Goal: Task Accomplishment & Management: Use online tool/utility

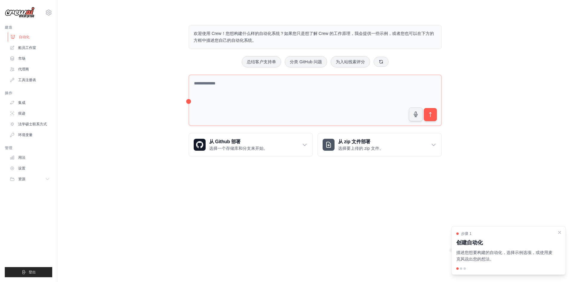
click at [23, 35] on font "自动化" at bounding box center [24, 37] width 11 height 4
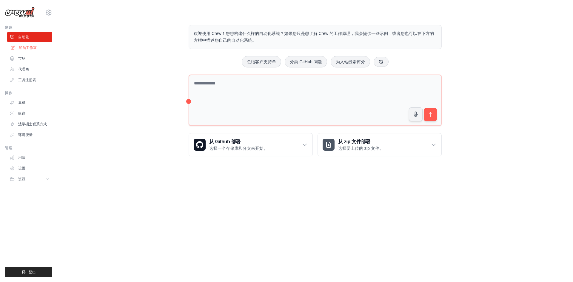
click at [27, 50] on link "船员工作室" at bounding box center [30, 48] width 45 height 10
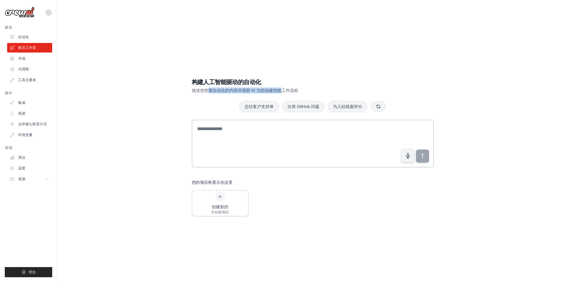
drag, startPoint x: 207, startPoint y: 92, endPoint x: 281, endPoint y: 88, distance: 73.8
click at [281, 88] on font "描述您想要自动化的内容并观察 AI 为您创建智能工作流程" at bounding box center [245, 90] width 106 height 5
click at [315, 83] on h1 "构建人工智能驱动的自动化" at bounding box center [292, 82] width 200 height 8
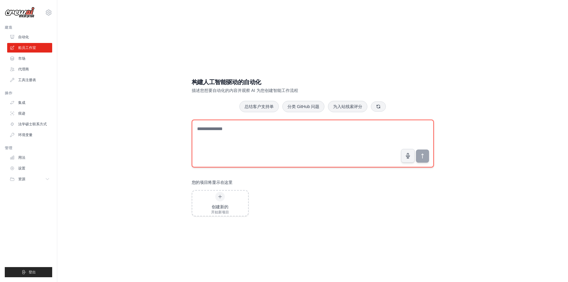
click at [228, 132] on textarea at bounding box center [313, 144] width 242 height 48
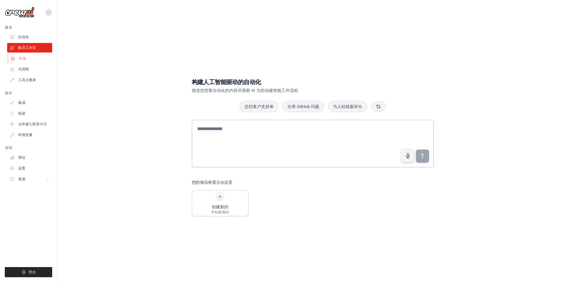
click at [22, 59] on font "市场" at bounding box center [22, 58] width 7 height 4
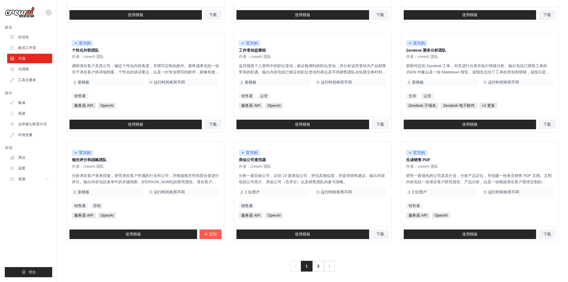
scroll to position [268, 0]
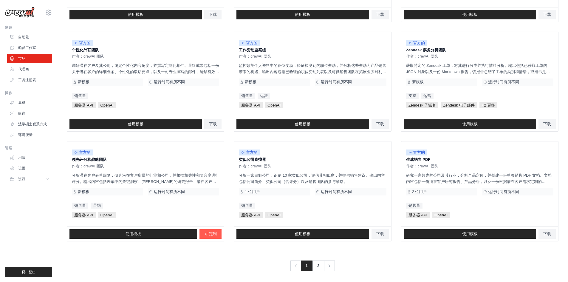
drag, startPoint x: 182, startPoint y: 143, endPoint x: 177, endPoint y: 135, distance: 9.1
click at [177, 135] on ul "官方的 合同分析模板 作者：crewAI 团队 分析合同以提取关键信息、识别潜在问题，并使用 qdrant 矢量数据库为法律和商业决策提供见解。 新模板 运行…" at bounding box center [313, 26] width 492 height 429
click at [319, 267] on font "2" at bounding box center [319, 265] width 2 height 4
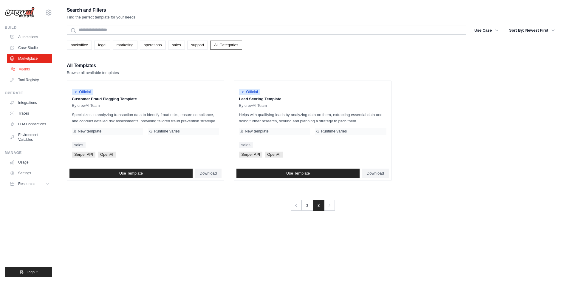
click at [24, 67] on link "Agents" at bounding box center [30, 69] width 45 height 10
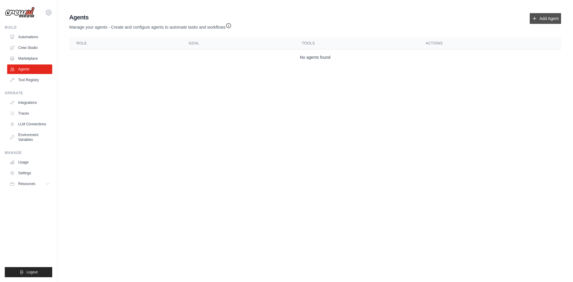
click at [545, 21] on link "Add Agent" at bounding box center [544, 18] width 31 height 11
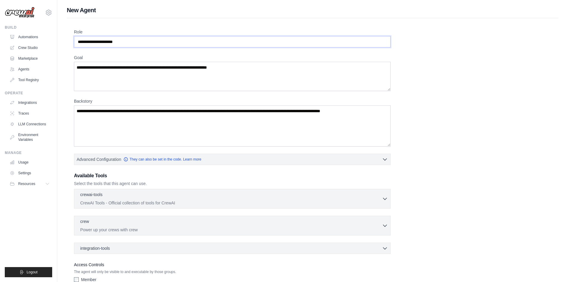
click at [163, 42] on input "Role" at bounding box center [232, 41] width 317 height 11
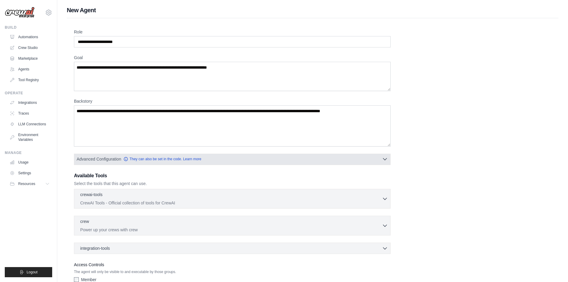
click at [384, 159] on icon "button" at bounding box center [385, 159] width 4 height 2
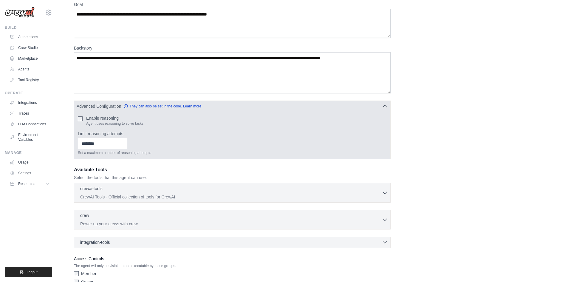
scroll to position [60, 0]
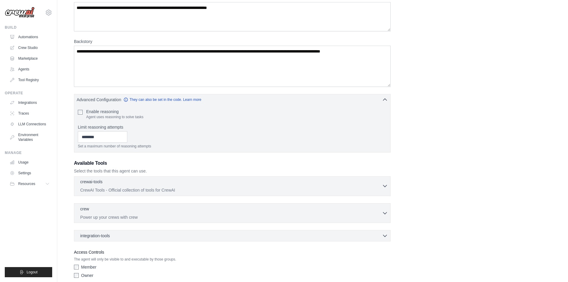
click at [384, 189] on button "crewai-tools 0 selected CrewAI Tools - Official collection of tools for CrewAI" at bounding box center [232, 186] width 311 height 14
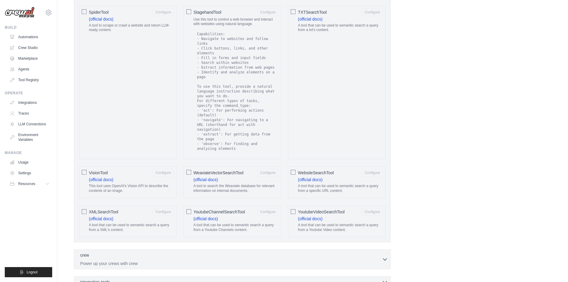
scroll to position [1072, 0]
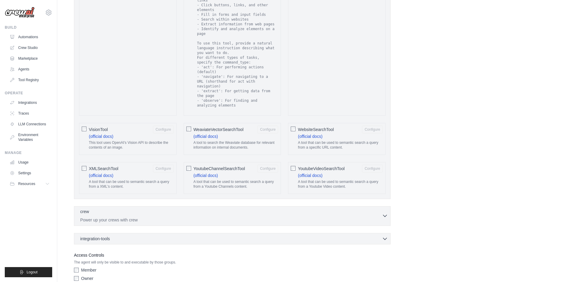
click at [385, 213] on icon "button" at bounding box center [385, 216] width 6 height 6
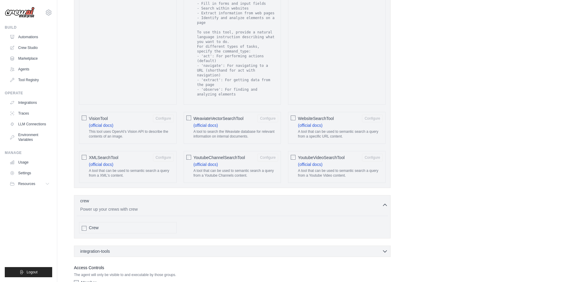
scroll to position [1096, 0]
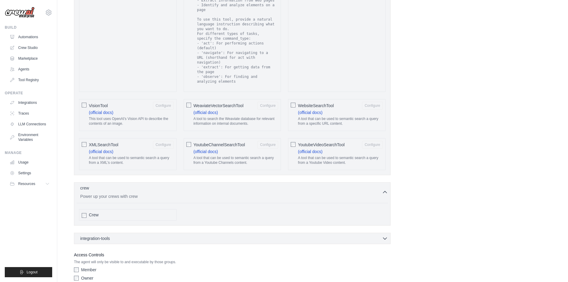
click at [388, 233] on div "integration-tools 0 selected Box Save files to Box Gmail" at bounding box center [232, 238] width 317 height 11
click at [385, 235] on icon "button" at bounding box center [385, 238] width 6 height 6
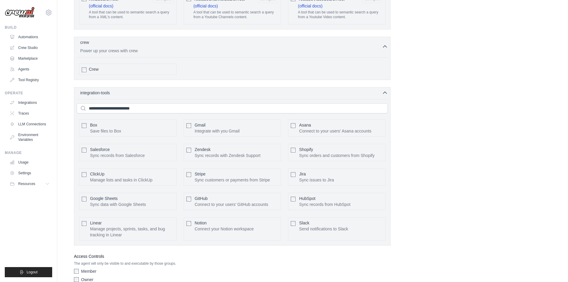
scroll to position [1243, 0]
drag, startPoint x: 112, startPoint y: 234, endPoint x: 179, endPoint y: 233, distance: 67.4
click at [179, 260] on p "The agent will only be visible to and executable by those groups." at bounding box center [232, 262] width 317 height 5
click at [203, 260] on p "The agent will only be visible to and executable by those groups." at bounding box center [232, 262] width 317 height 5
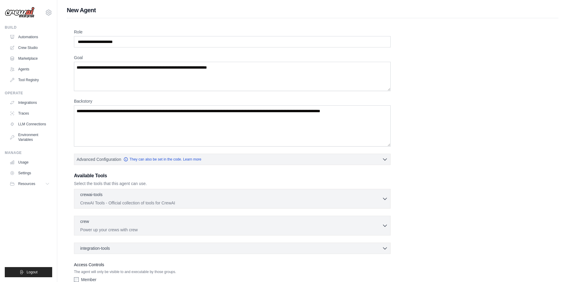
scroll to position [38, 0]
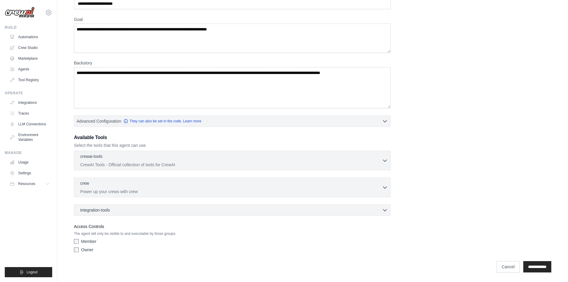
click at [201, 136] on h3 "Available Tools" at bounding box center [232, 137] width 317 height 7
